Goal: Transaction & Acquisition: Purchase product/service

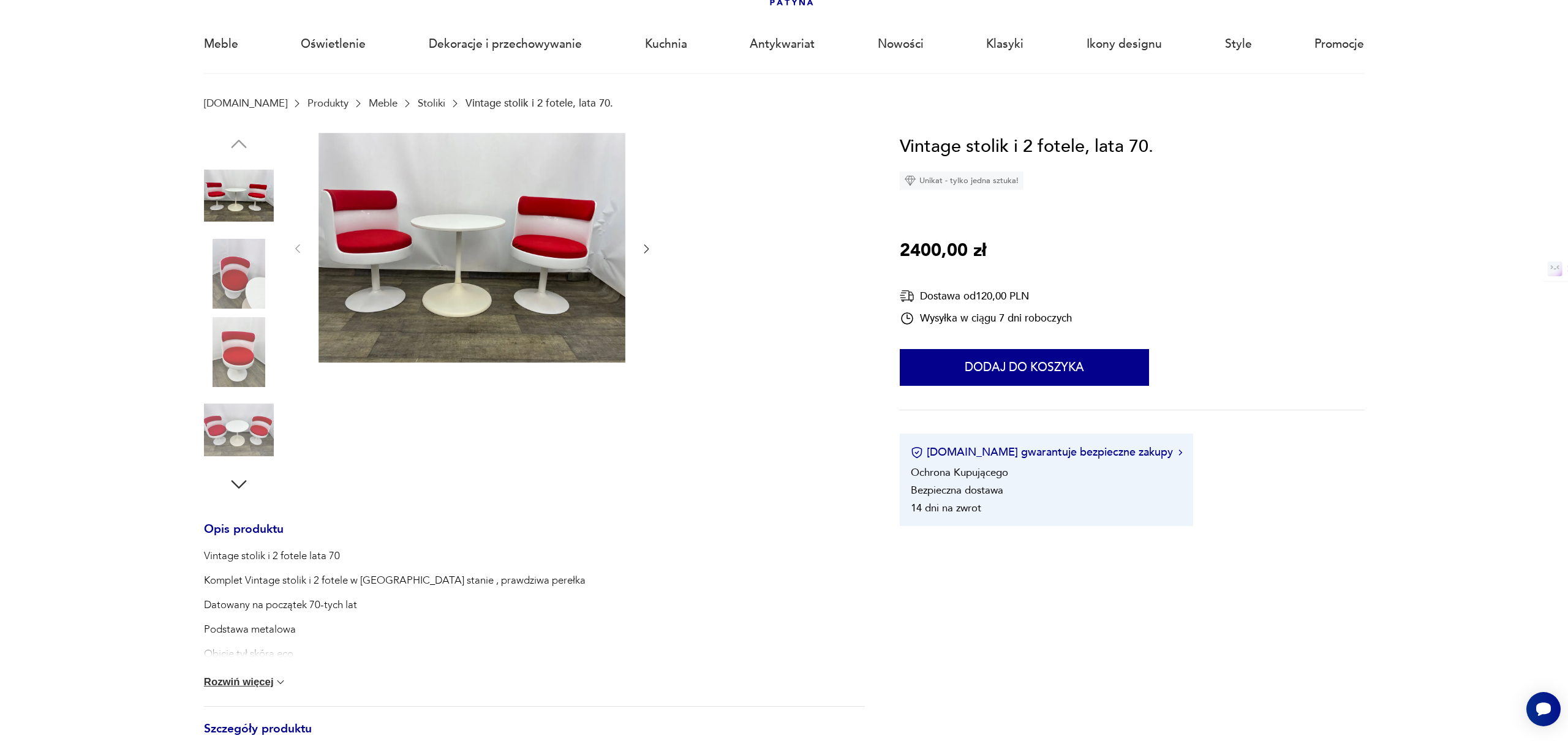
scroll to position [181, 0]
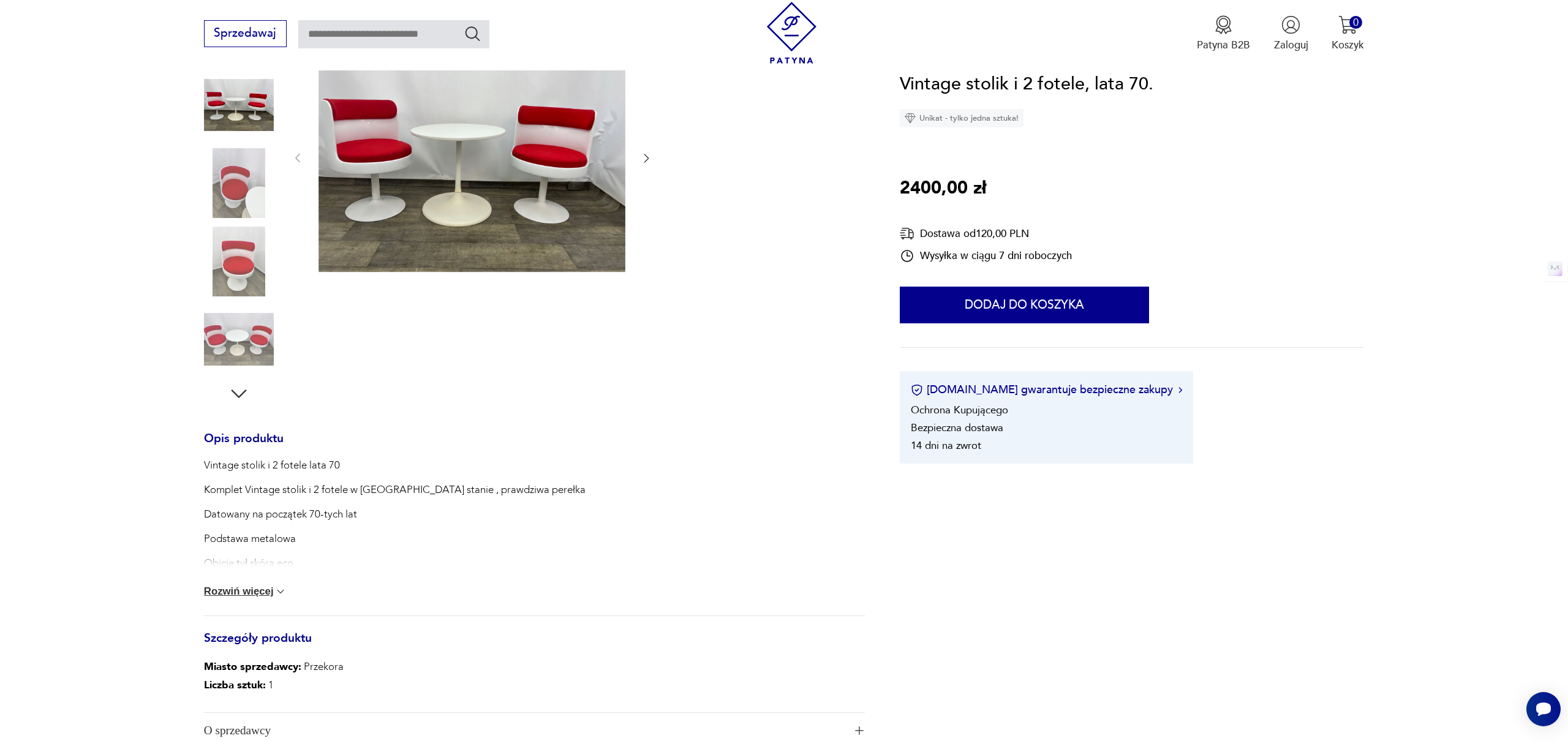
click at [271, 581] on div "Vintage stolik i 2 fotele lata 70 Komplet Vintage stolik i 2 fotele w [GEOGRAPH…" at bounding box center [534, 536] width 661 height 158
click at [269, 587] on button "Rozwiń więcej" at bounding box center [245, 591] width 83 height 12
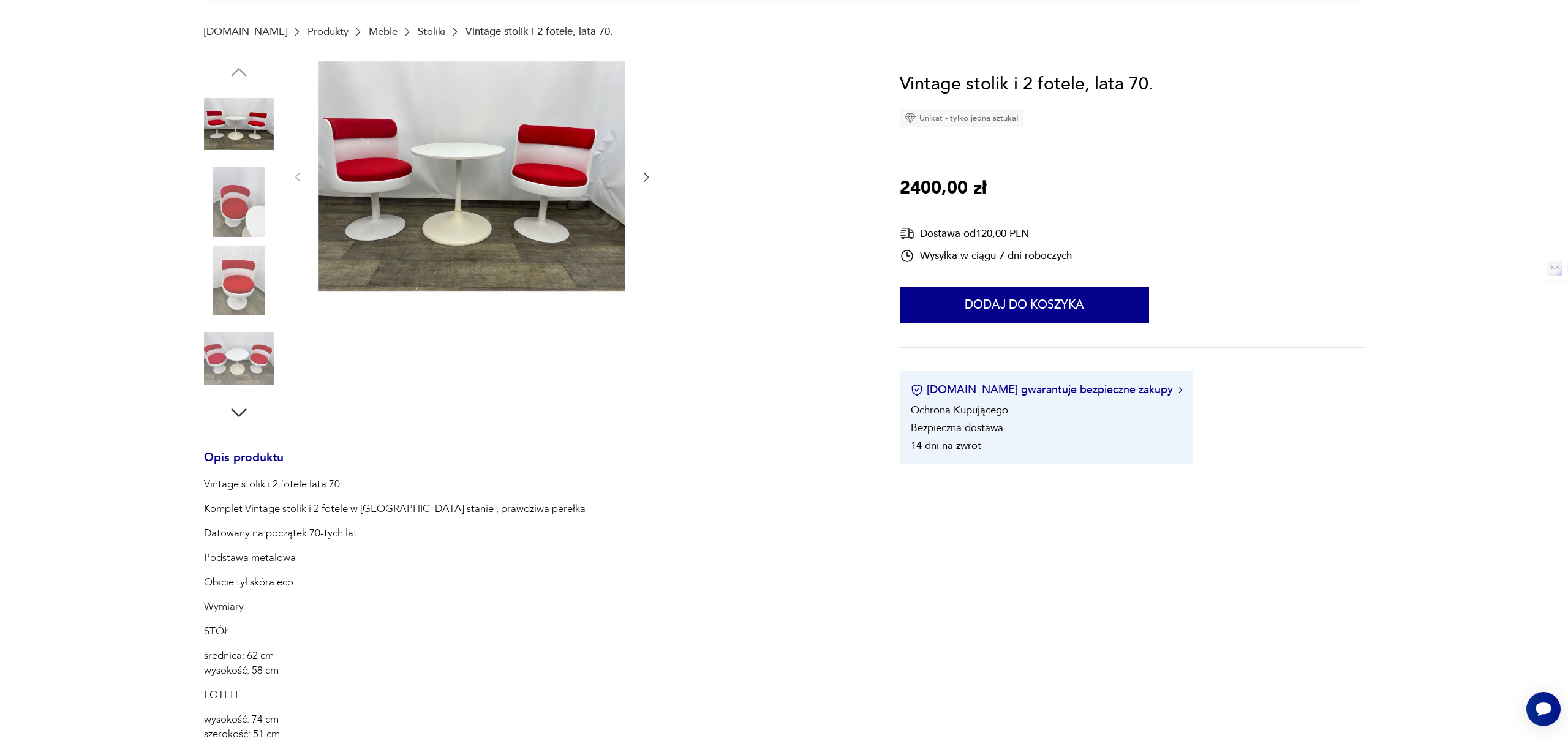
scroll to position [0, 0]
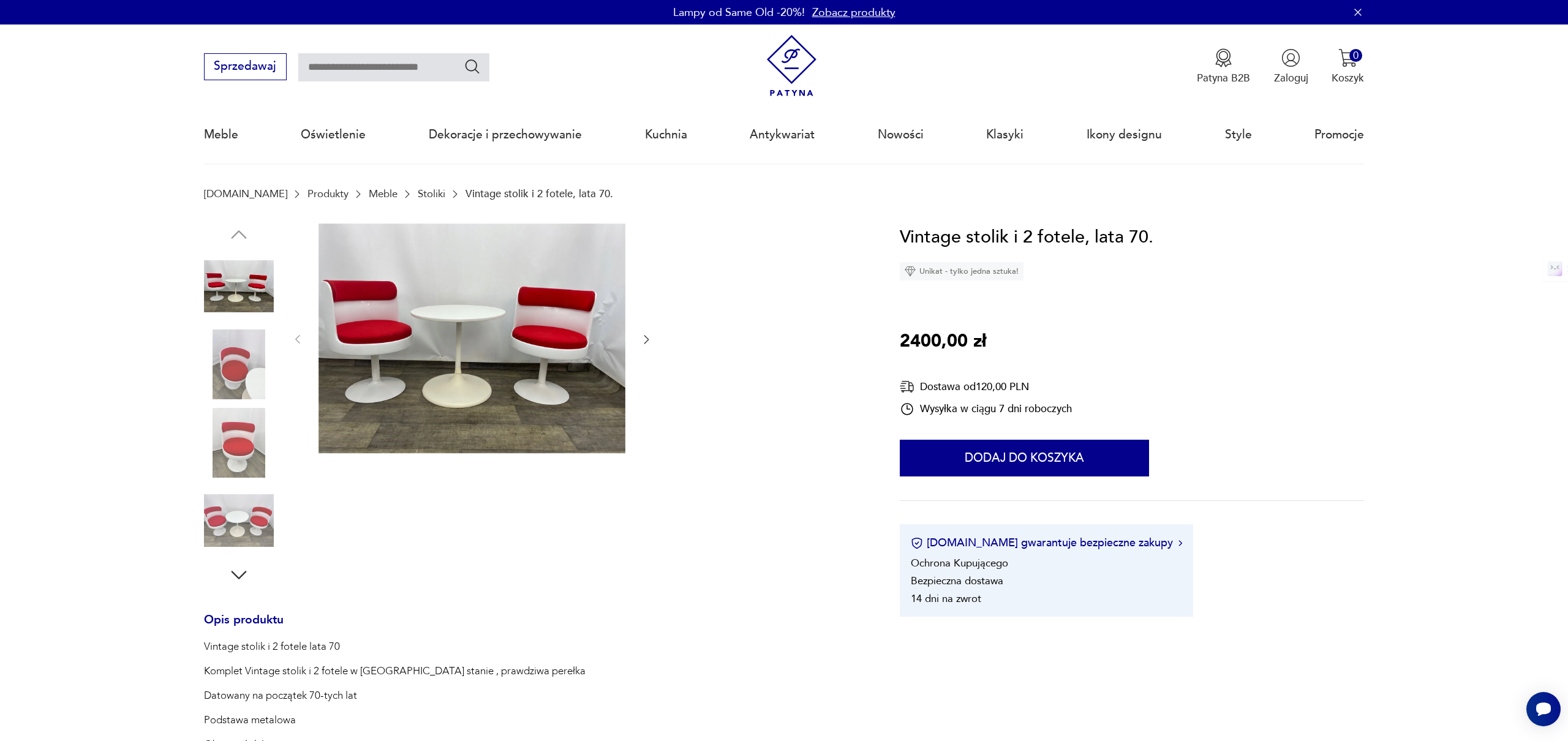
click at [232, 368] on img at bounding box center [239, 364] width 70 height 70
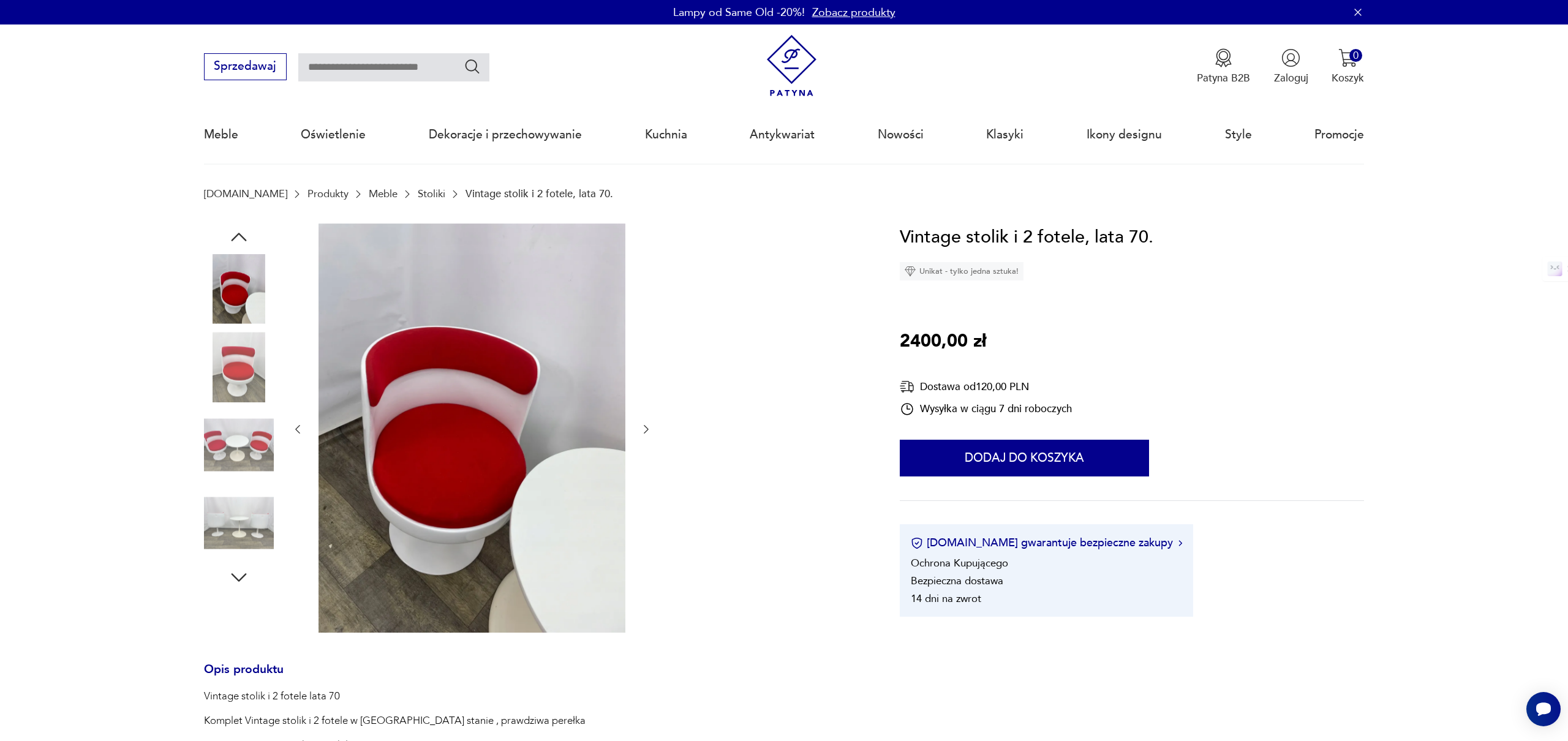
click at [239, 409] on div at bounding box center [239, 328] width 70 height 306
click at [235, 472] on img at bounding box center [239, 446] width 70 height 70
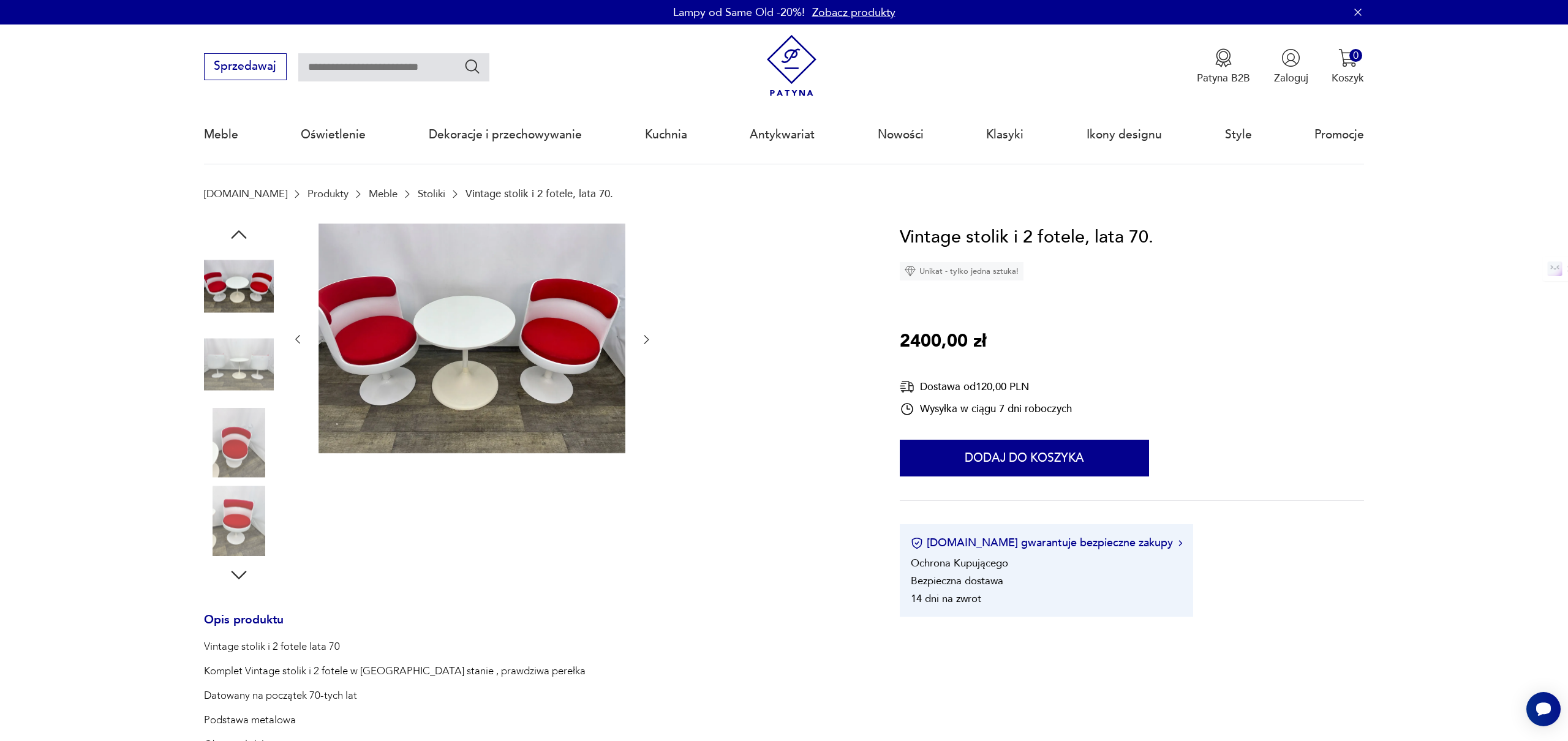
click at [238, 492] on img at bounding box center [239, 520] width 70 height 70
